Goal: Task Accomplishment & Management: Use online tool/utility

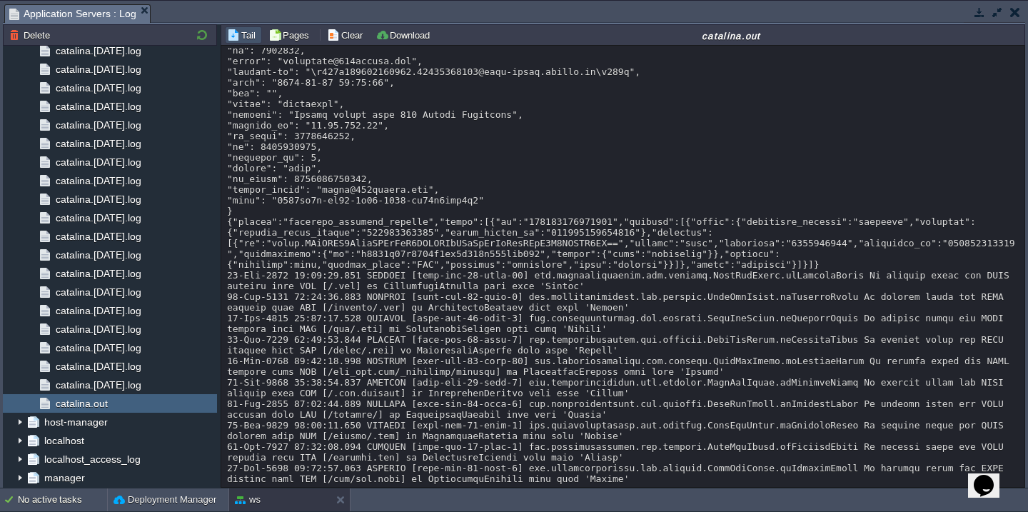
scroll to position [3210, 0]
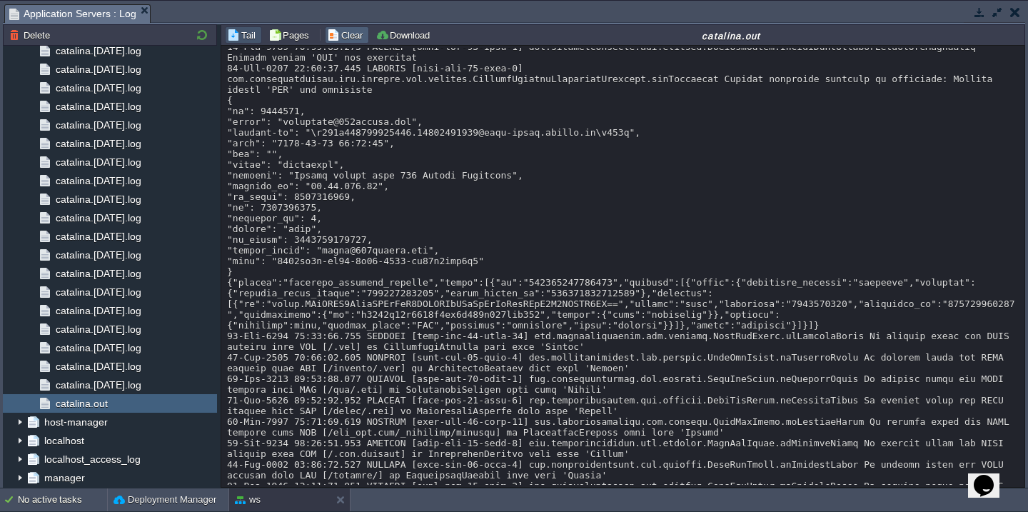
click at [337, 37] on button "Clear" at bounding box center [347, 35] width 40 height 13
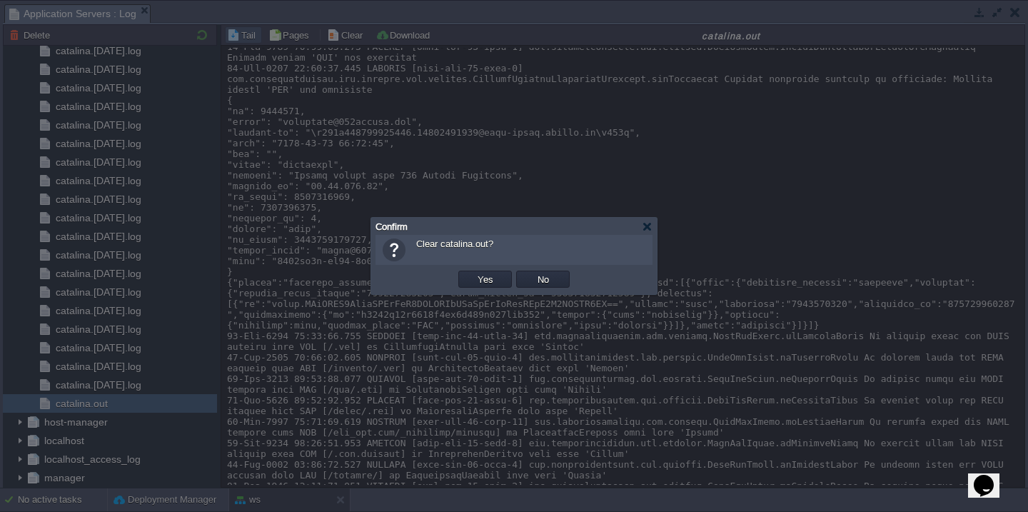
click at [474, 273] on button "Yes" at bounding box center [486, 279] width 24 height 13
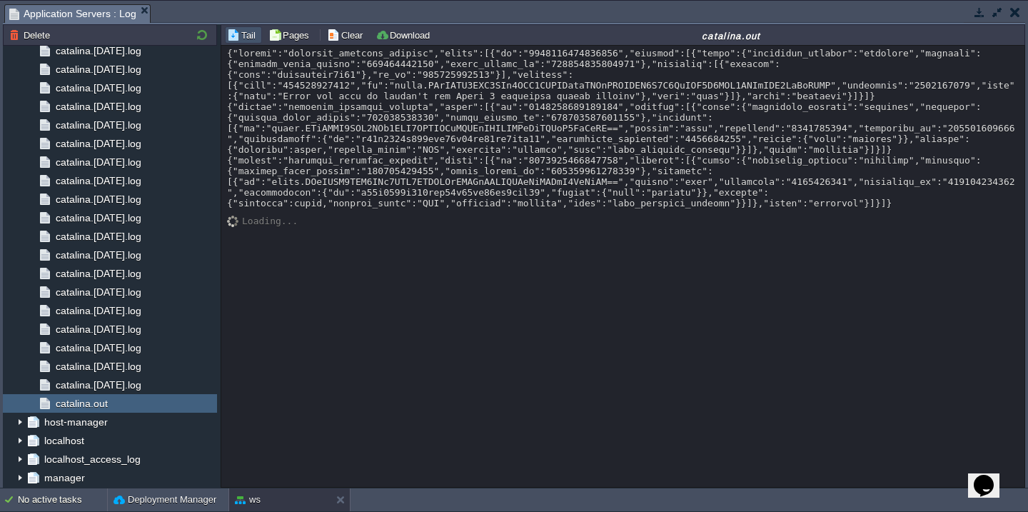
scroll to position [0, 0]
click at [998, 10] on button "button" at bounding box center [997, 12] width 13 height 13
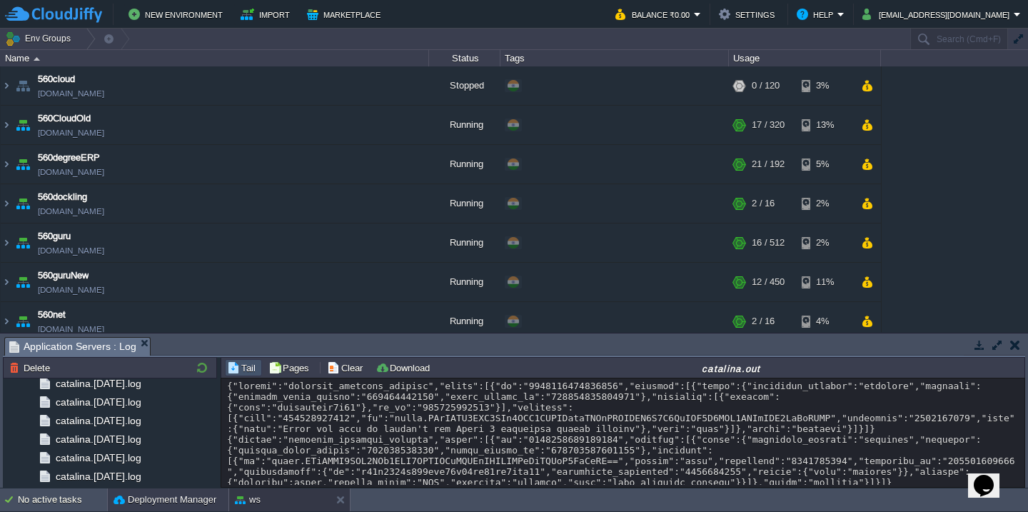
click at [135, 496] on button "Deployment Manager" at bounding box center [165, 500] width 103 height 14
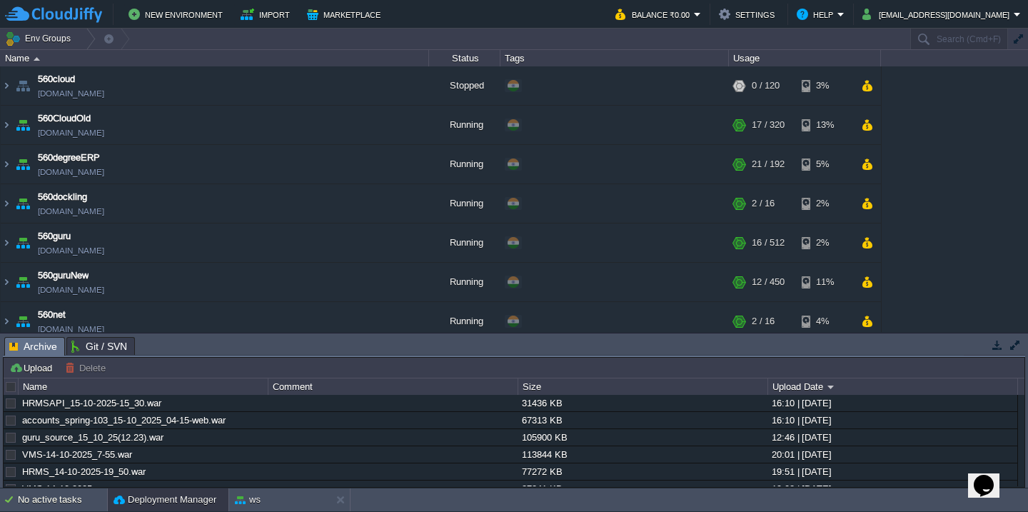
click at [12, 385] on div at bounding box center [11, 387] width 13 height 13
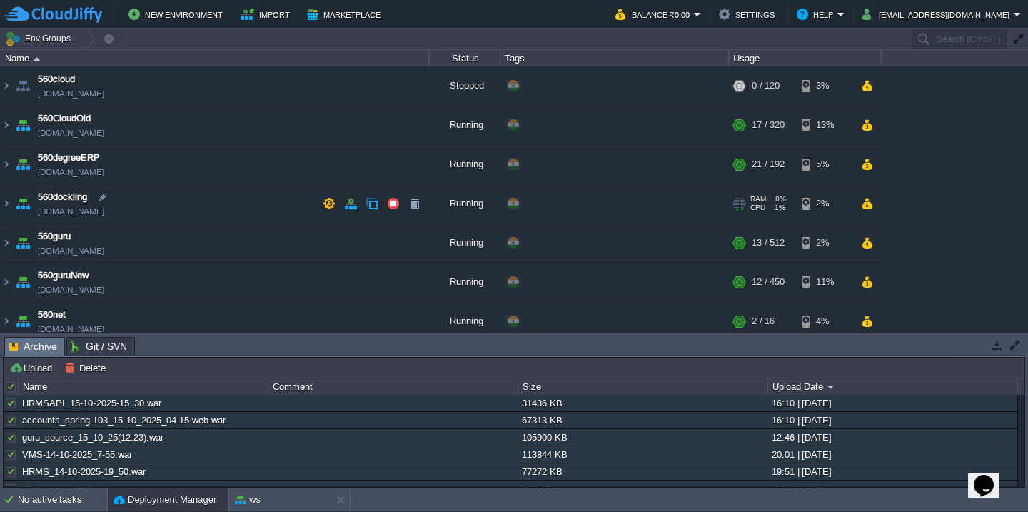
click at [166, 200] on td "560dockling [DOMAIN_NAME]" at bounding box center [215, 203] width 429 height 39
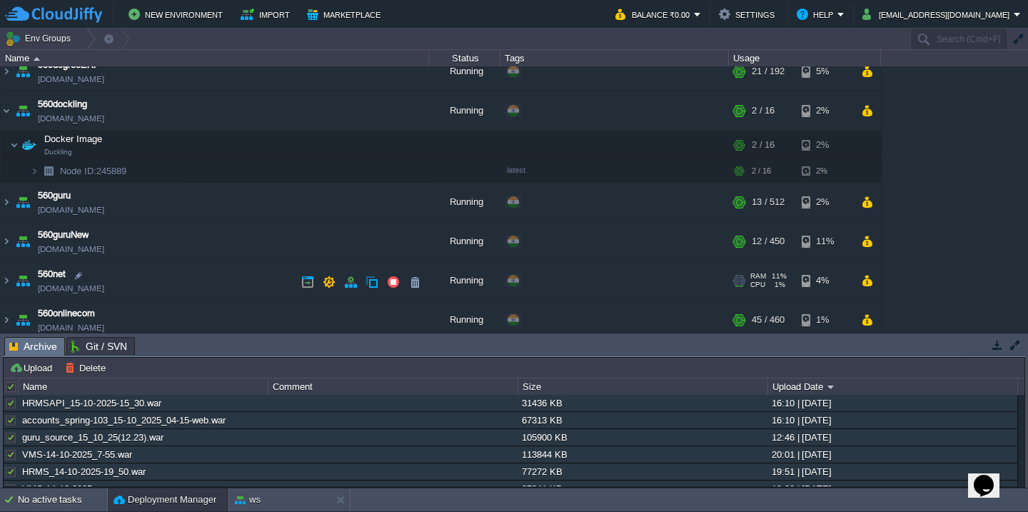
scroll to position [124, 0]
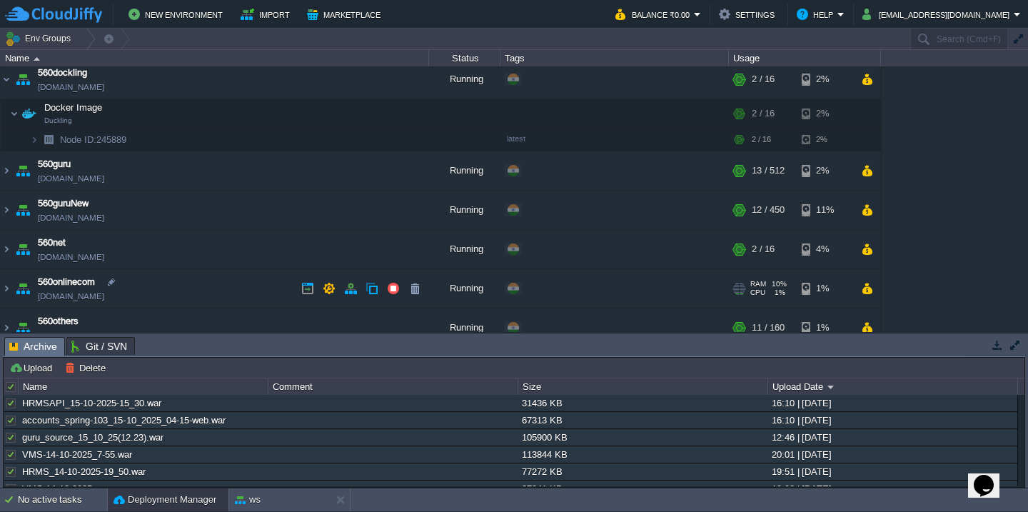
click at [171, 284] on td "560onlinecom [DOMAIN_NAME]" at bounding box center [215, 288] width 429 height 39
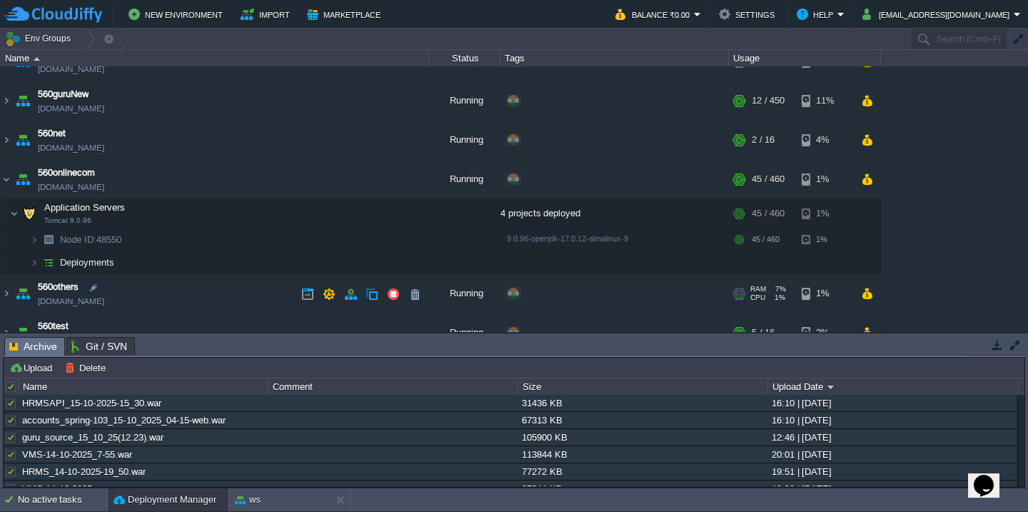
scroll to position [236, 0]
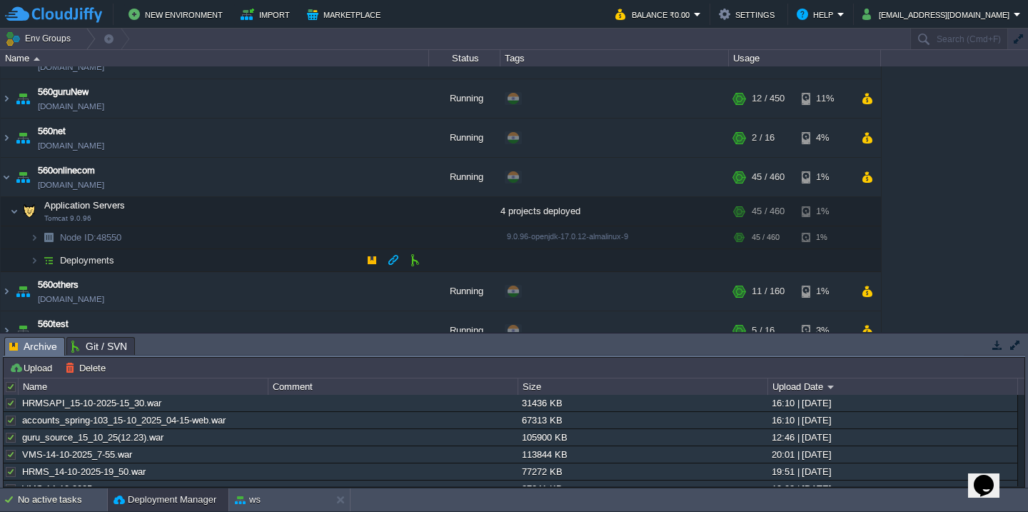
click at [186, 266] on td "Deployments" at bounding box center [215, 260] width 429 height 23
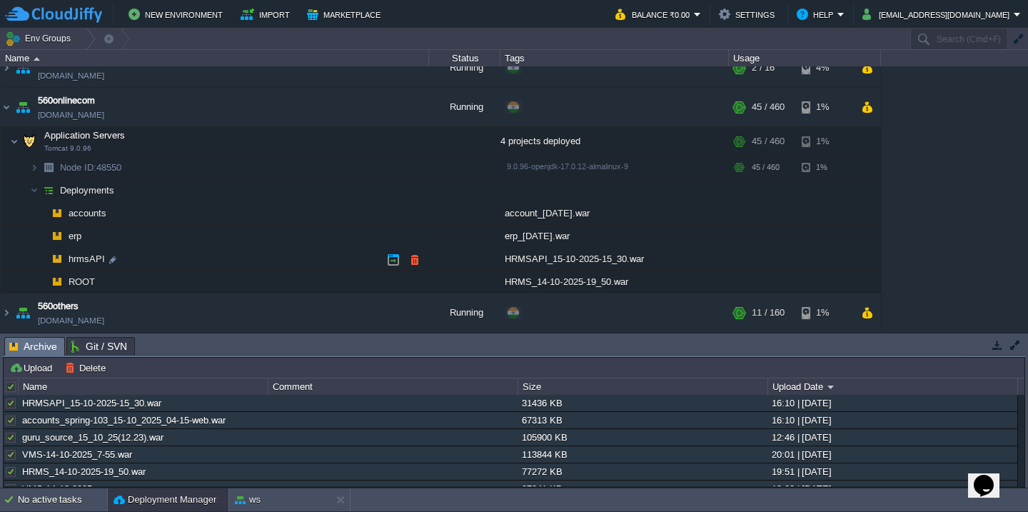
scroll to position [306, 0]
click at [89, 371] on button "Delete" at bounding box center [87, 367] width 45 height 13
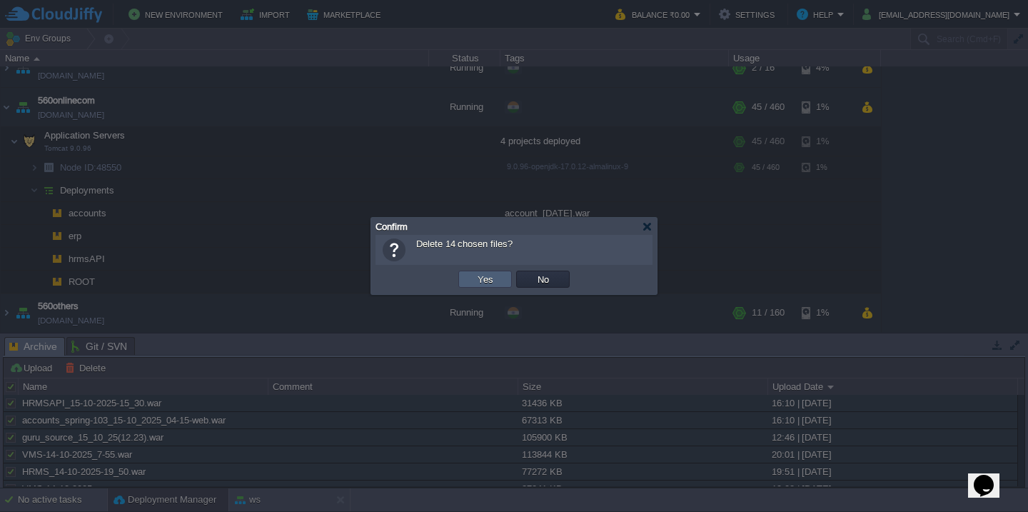
click at [479, 281] on button "Yes" at bounding box center [486, 279] width 24 height 13
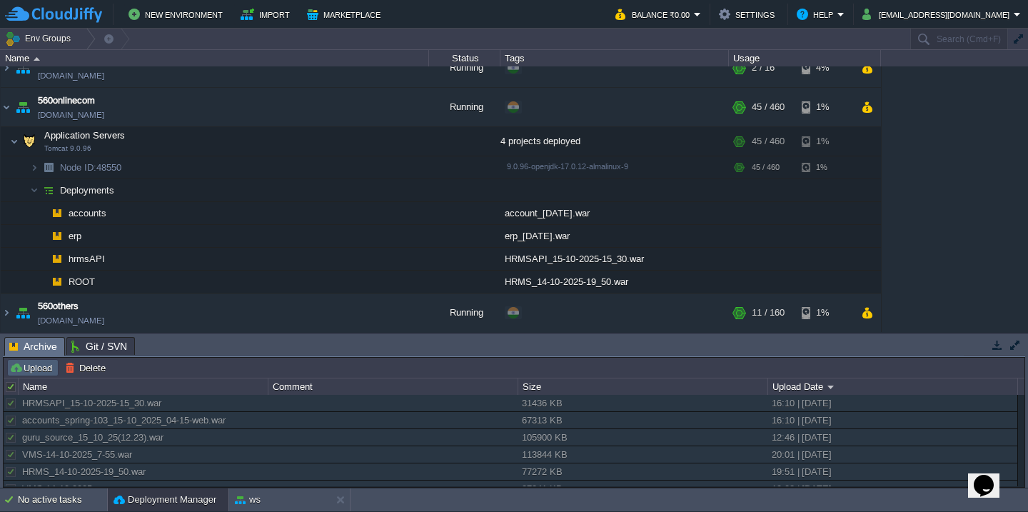
click at [39, 367] on button "Upload" at bounding box center [32, 367] width 47 height 13
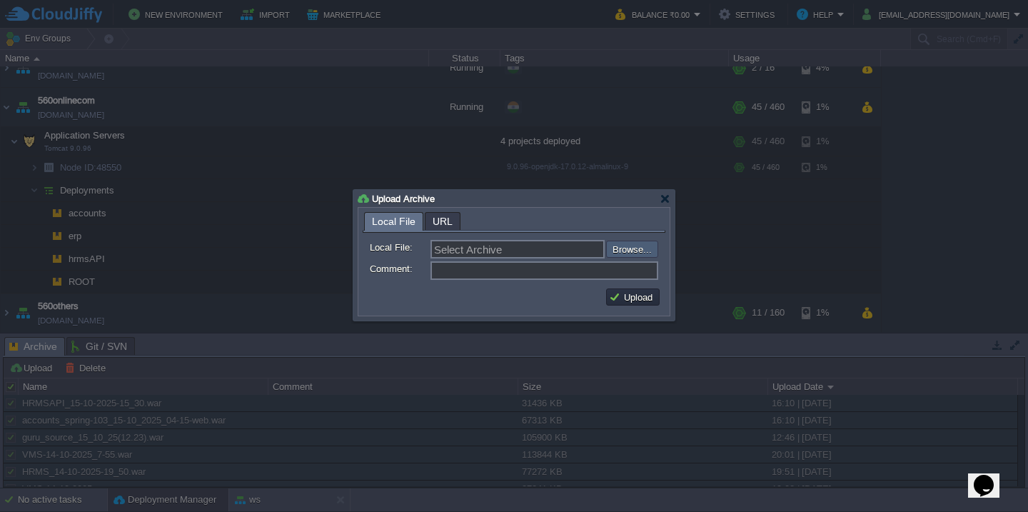
click at [649, 251] on input "file" at bounding box center [568, 249] width 181 height 17
type input "C:\fakepath\HRMS_15-10-2025-20_35.war"
type input "HRMS_15-10-2025-20_35.war"
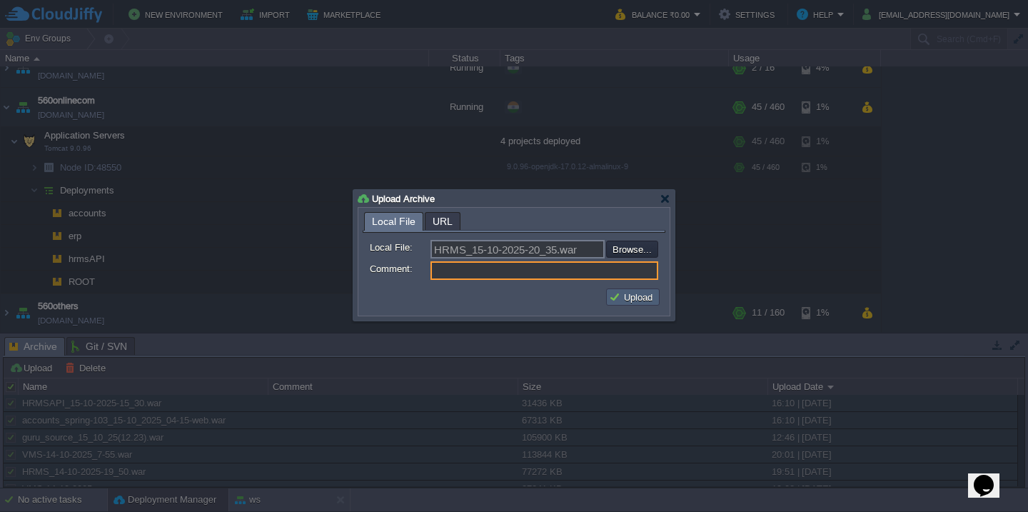
click at [616, 299] on button "Upload" at bounding box center [633, 297] width 48 height 13
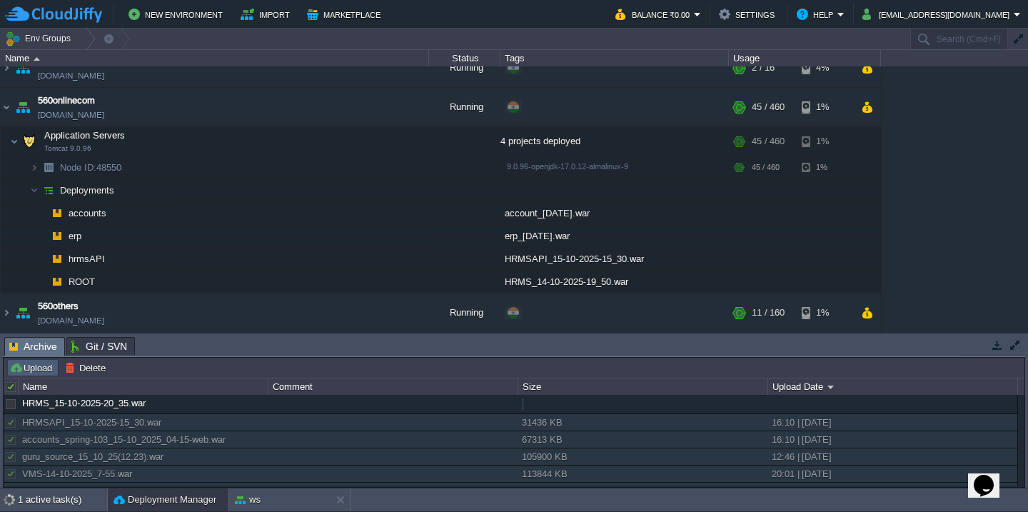
click at [30, 367] on button "Upload" at bounding box center [32, 367] width 47 height 13
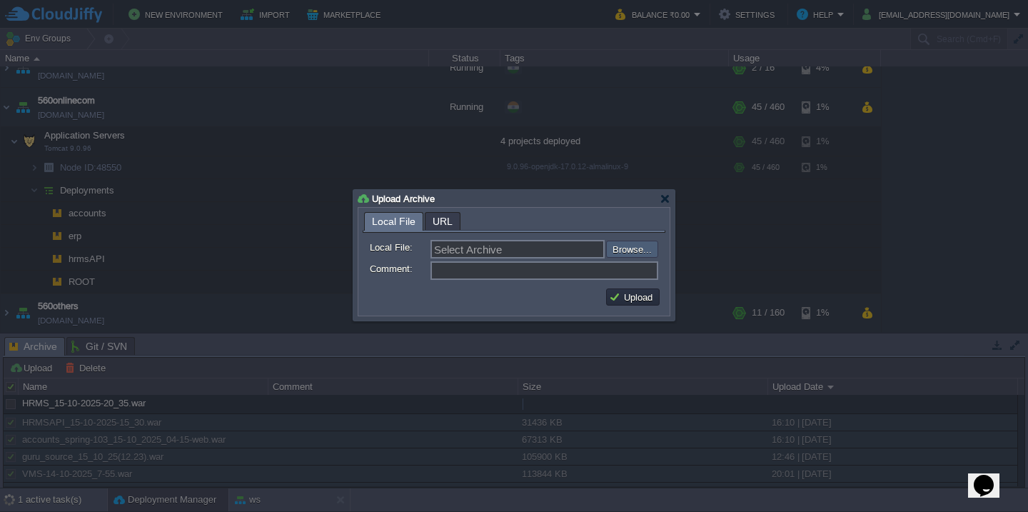
click at [638, 249] on input "file" at bounding box center [568, 249] width 181 height 17
type input "C:\fakepath\utilAPI_256_15-10-25_08-00.war"
type input "utilAPI_256_15-10-25_08-00.war"
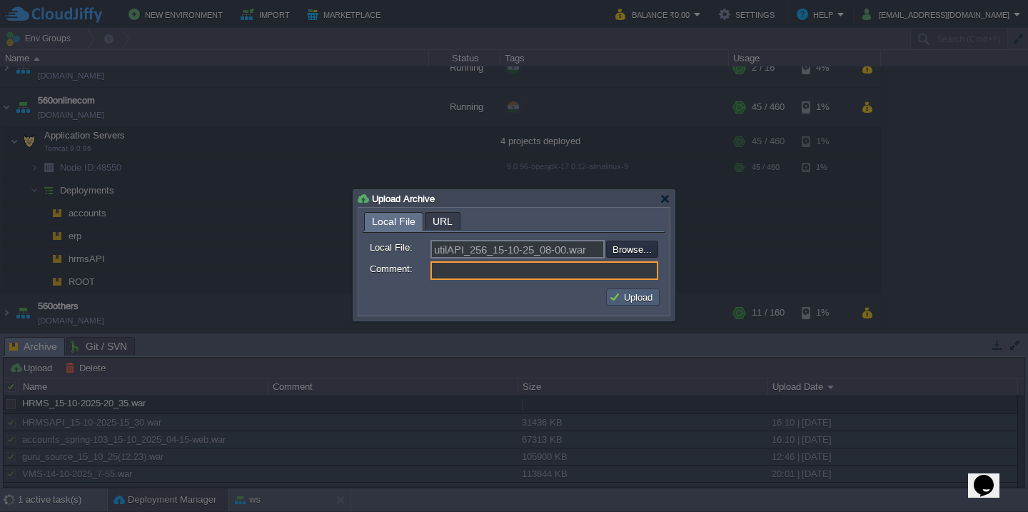
click at [647, 298] on button "Upload" at bounding box center [633, 297] width 48 height 13
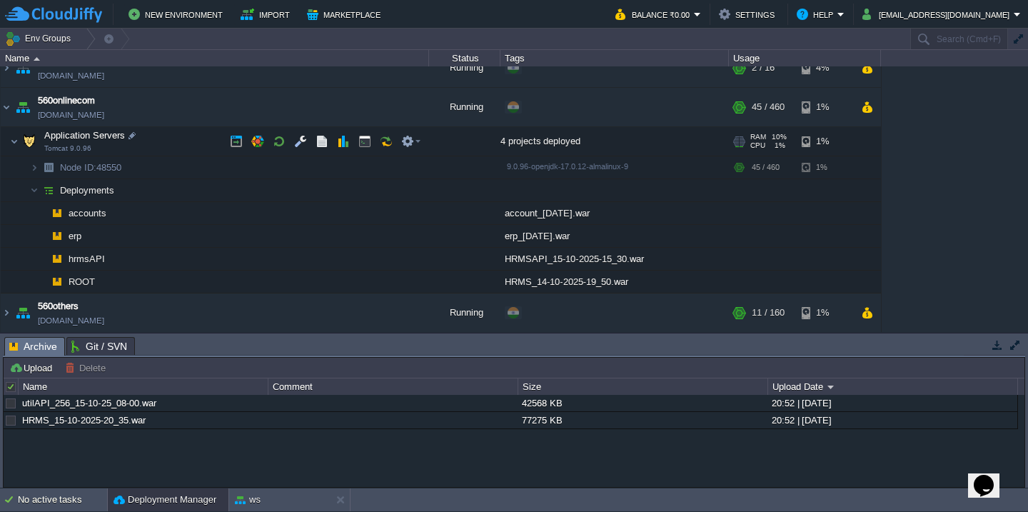
click at [211, 139] on td "Application Servers Tomcat 9.0.96" at bounding box center [215, 141] width 429 height 29
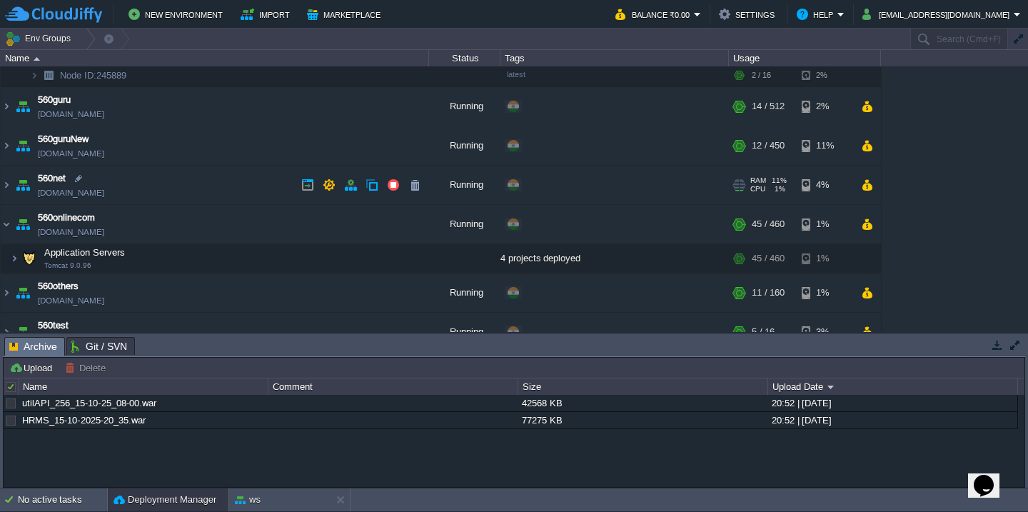
scroll to position [0, 0]
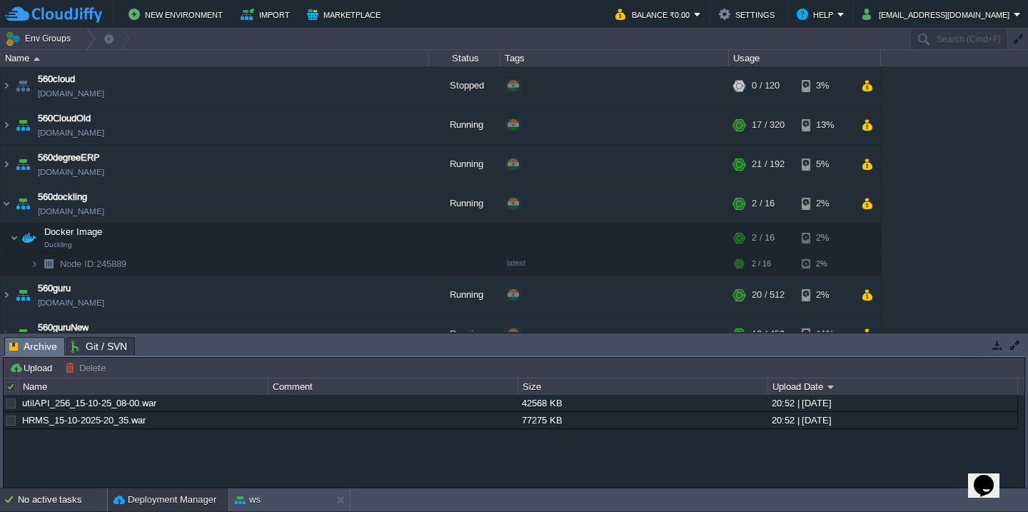
click at [64, 506] on div "No active tasks" at bounding box center [62, 500] width 89 height 23
